Goal: Book appointment/travel/reservation

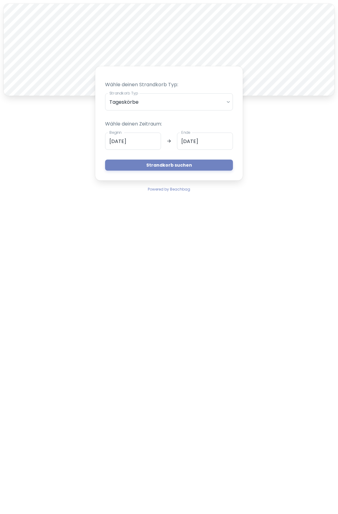
click at [191, 166] on button "Strandkorb suchen" at bounding box center [169, 165] width 128 height 11
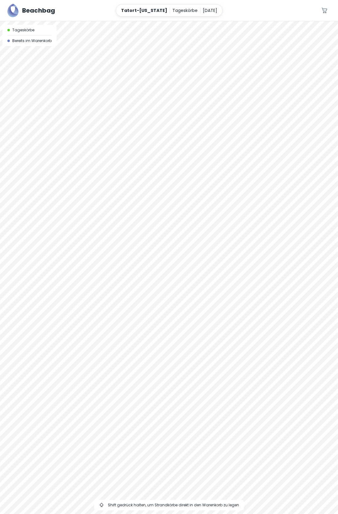
click at [204, 21] on div at bounding box center [169, 21] width 338 height 0
click at [201, 21] on div at bounding box center [169, 21] width 338 height 0
click at [203, 10] on p "[DATE]" at bounding box center [210, 10] width 14 height 7
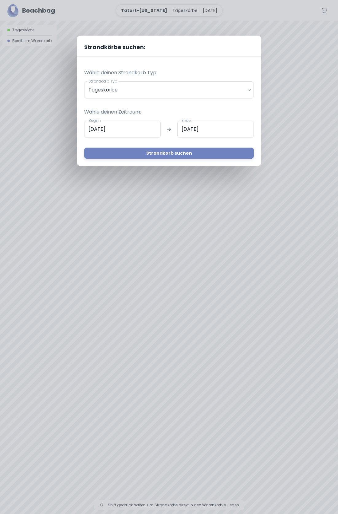
click at [147, 127] on input "[DATE]" at bounding box center [122, 129] width 76 height 17
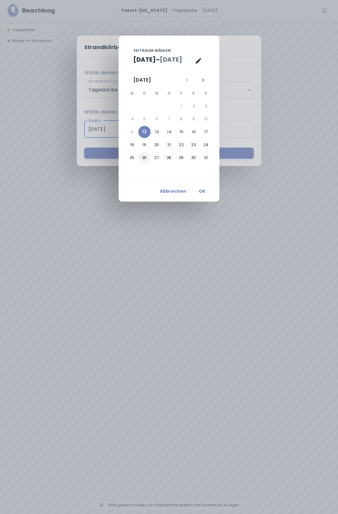
click at [149, 158] on button "26" at bounding box center [144, 158] width 12 height 12
type input "[DATE]"
click at [105, 156] on div "Zeitraum wählen [DATE] – Ende [DATE] M D M D F S S 1 2 3 4 5 6 7 8 9 10 11 12 1…" at bounding box center [169, 257] width 338 height 514
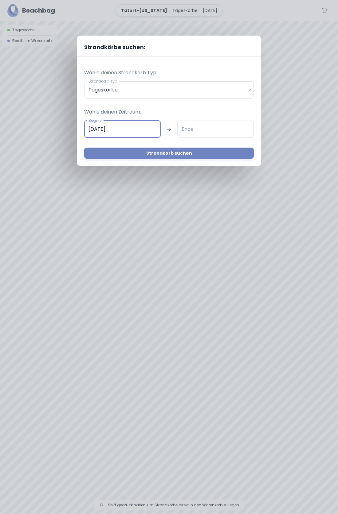
click at [185, 156] on button "Strandkorb suchen" at bounding box center [169, 153] width 170 height 11
click at [179, 153] on button "Strandkorb suchen" at bounding box center [169, 153] width 170 height 11
click at [272, 53] on div "Strandkörbe suchen: Wähle deinen Strandkorb Typ: Strandkorb Typ Tageskörbe dail…" at bounding box center [169, 257] width 338 height 514
